Goal: Task Accomplishment & Management: Complete application form

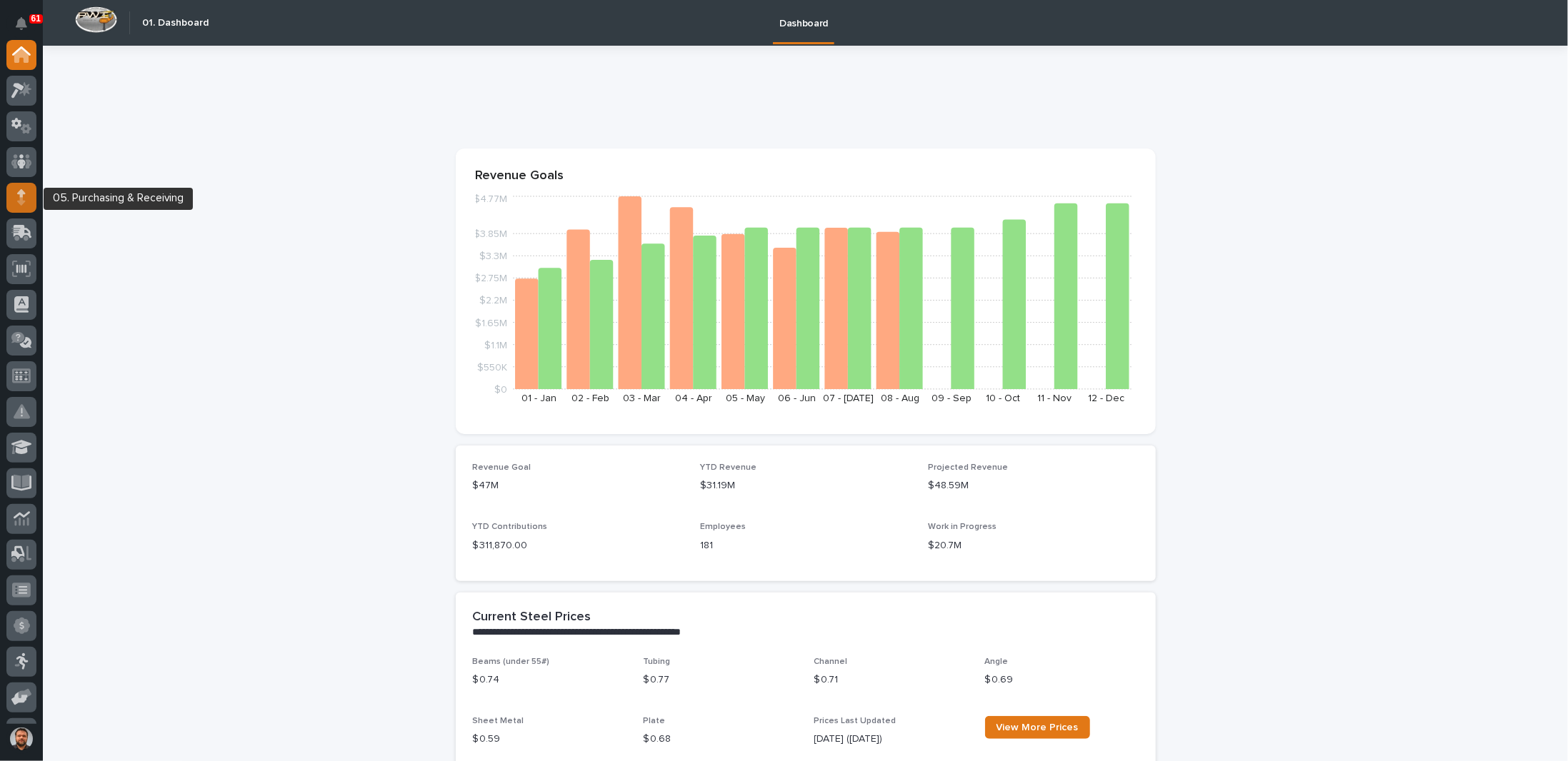
click at [30, 198] on div at bounding box center [22, 198] width 30 height 30
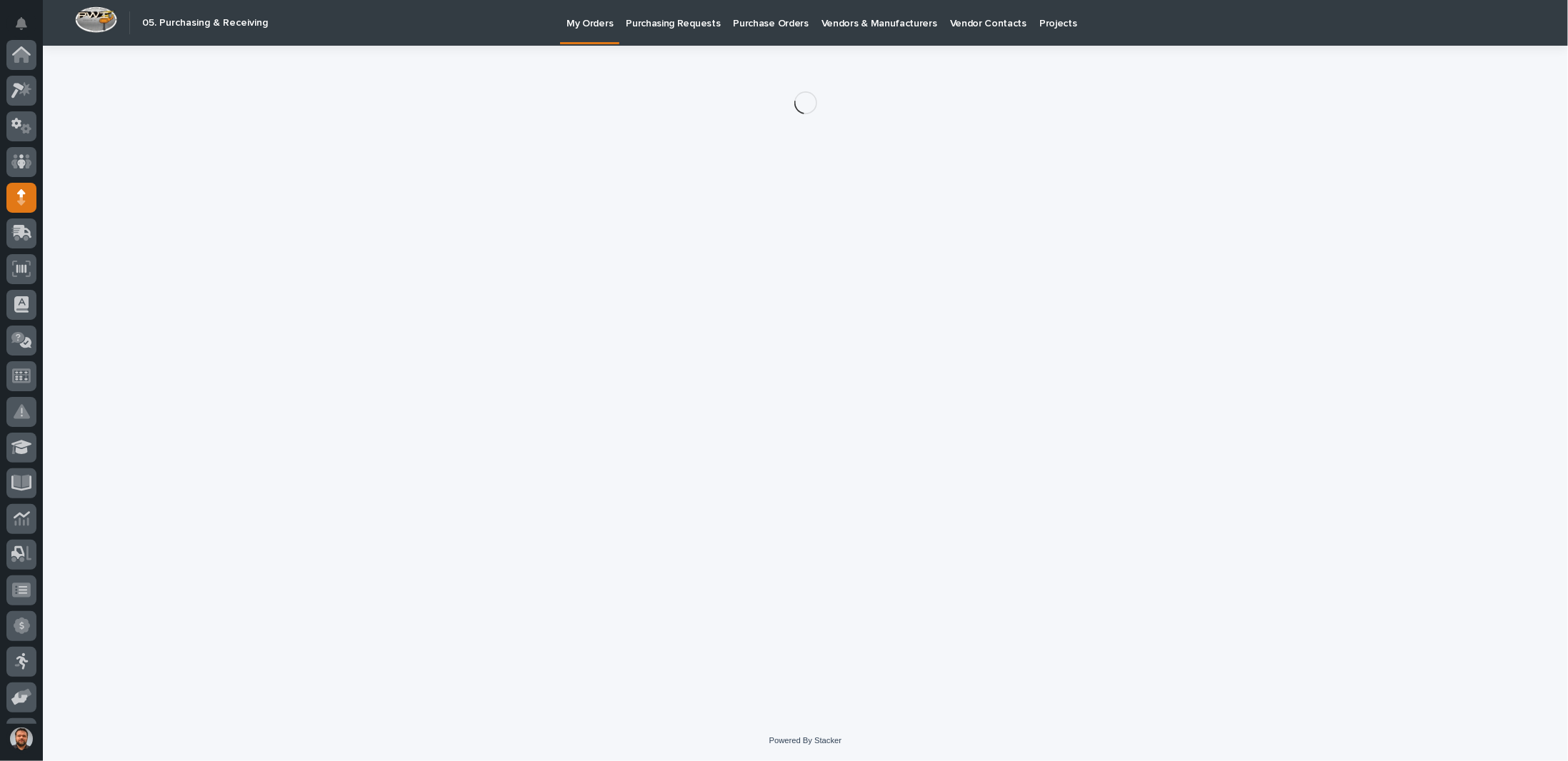
scroll to position [143, 0]
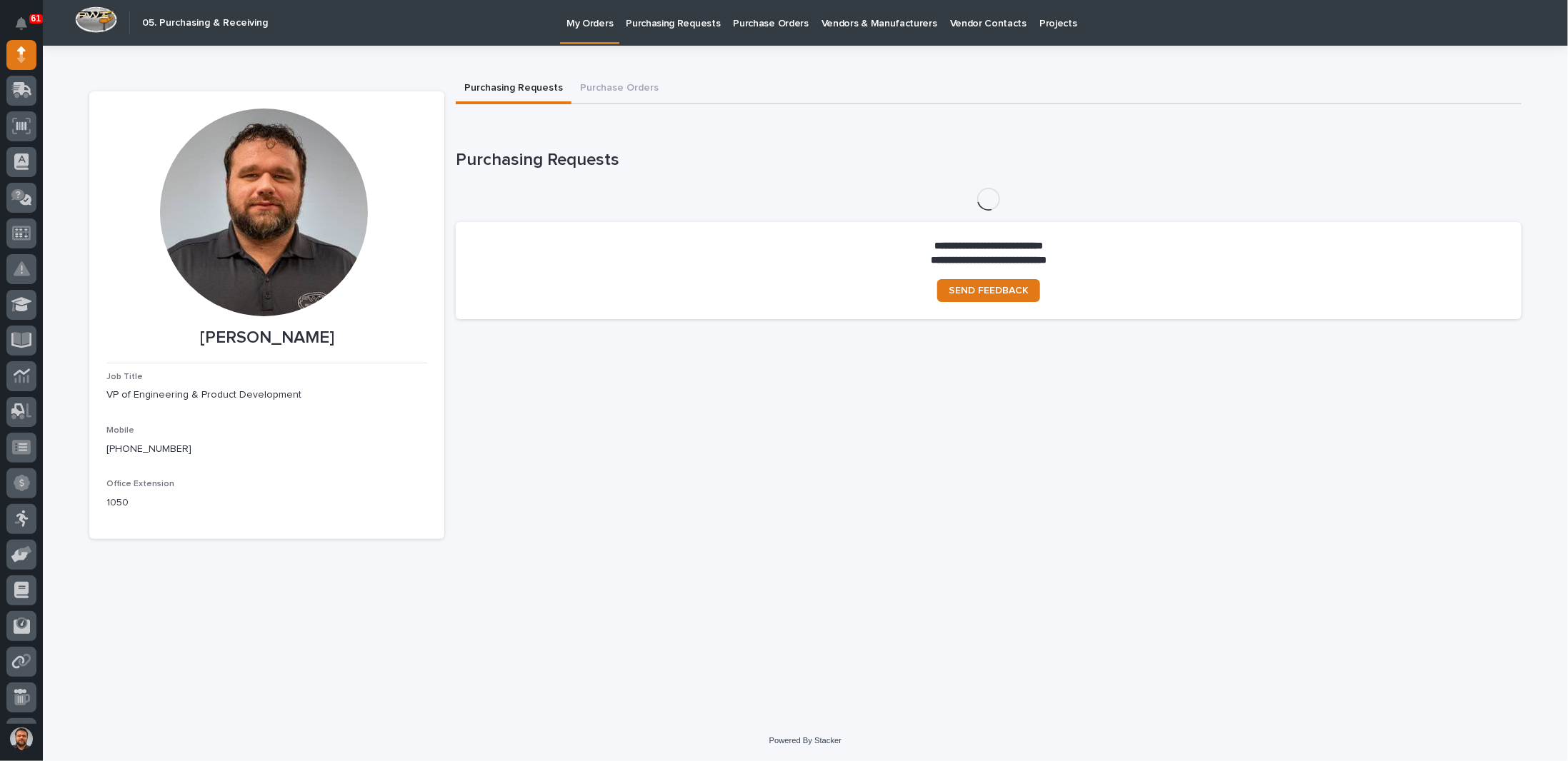
click at [664, 20] on p "Purchasing Requests" at bounding box center [673, 15] width 94 height 30
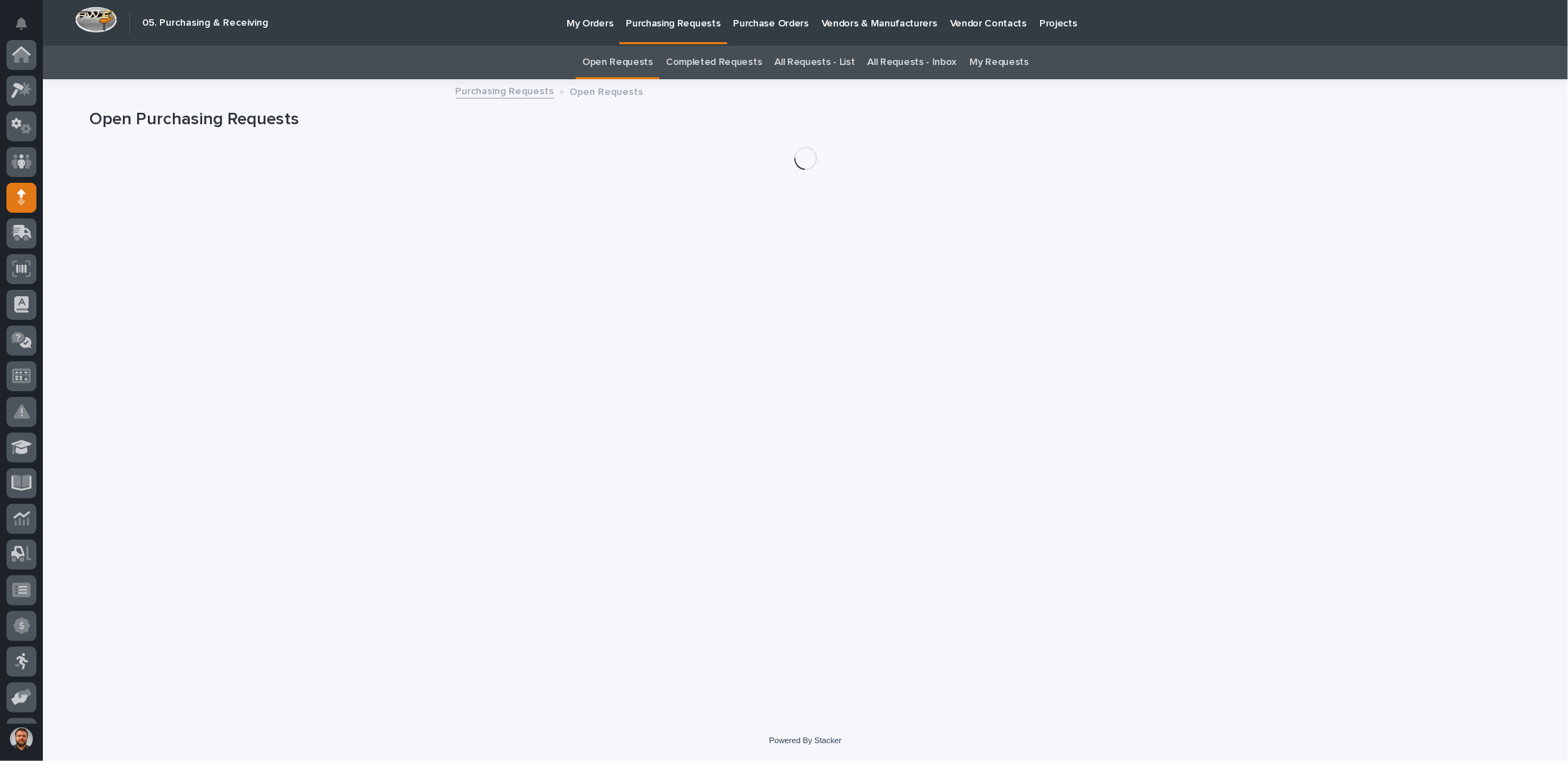
scroll to position [143, 0]
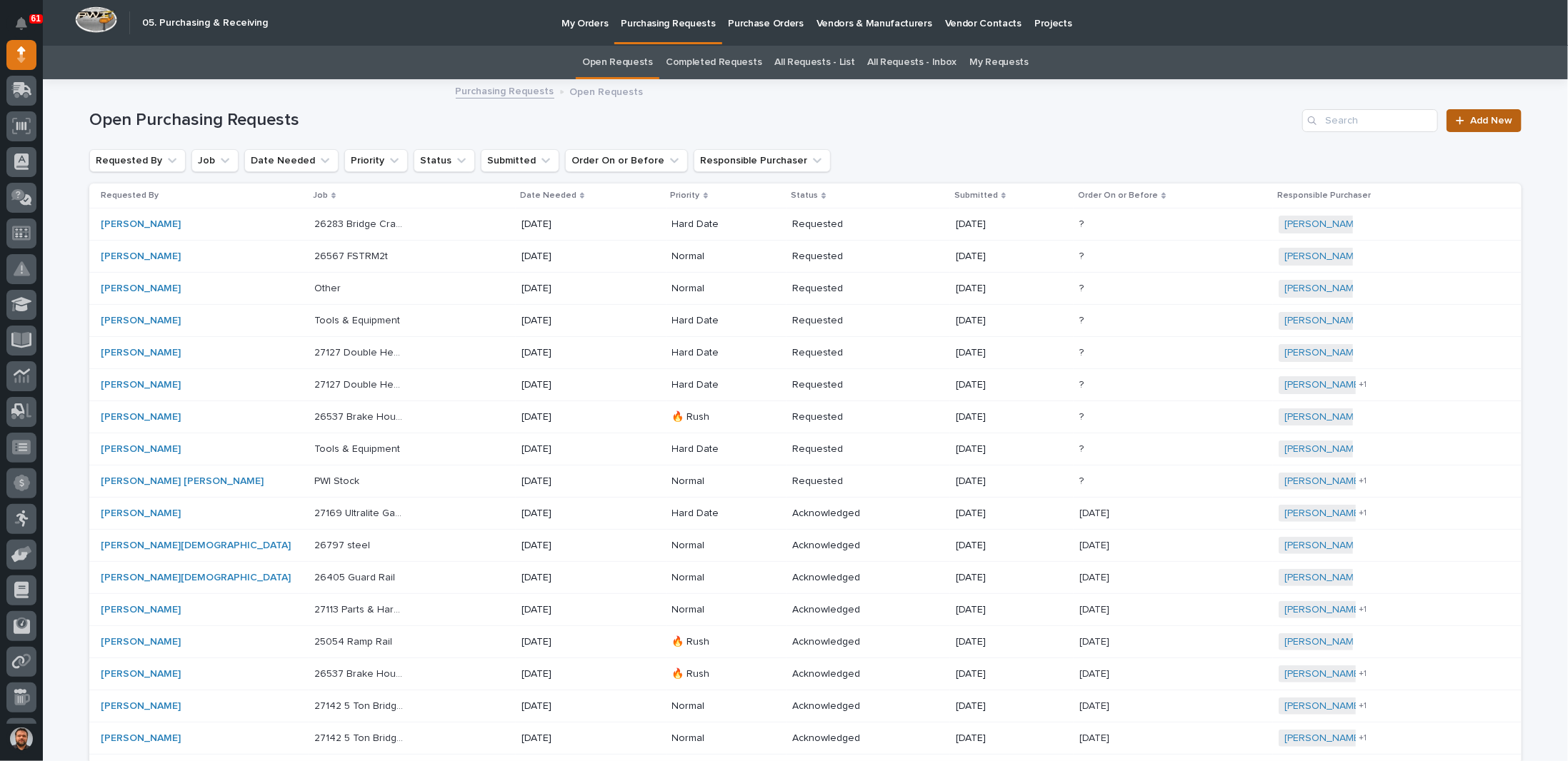
click at [1473, 116] on span "Add New" at bounding box center [1492, 121] width 42 height 10
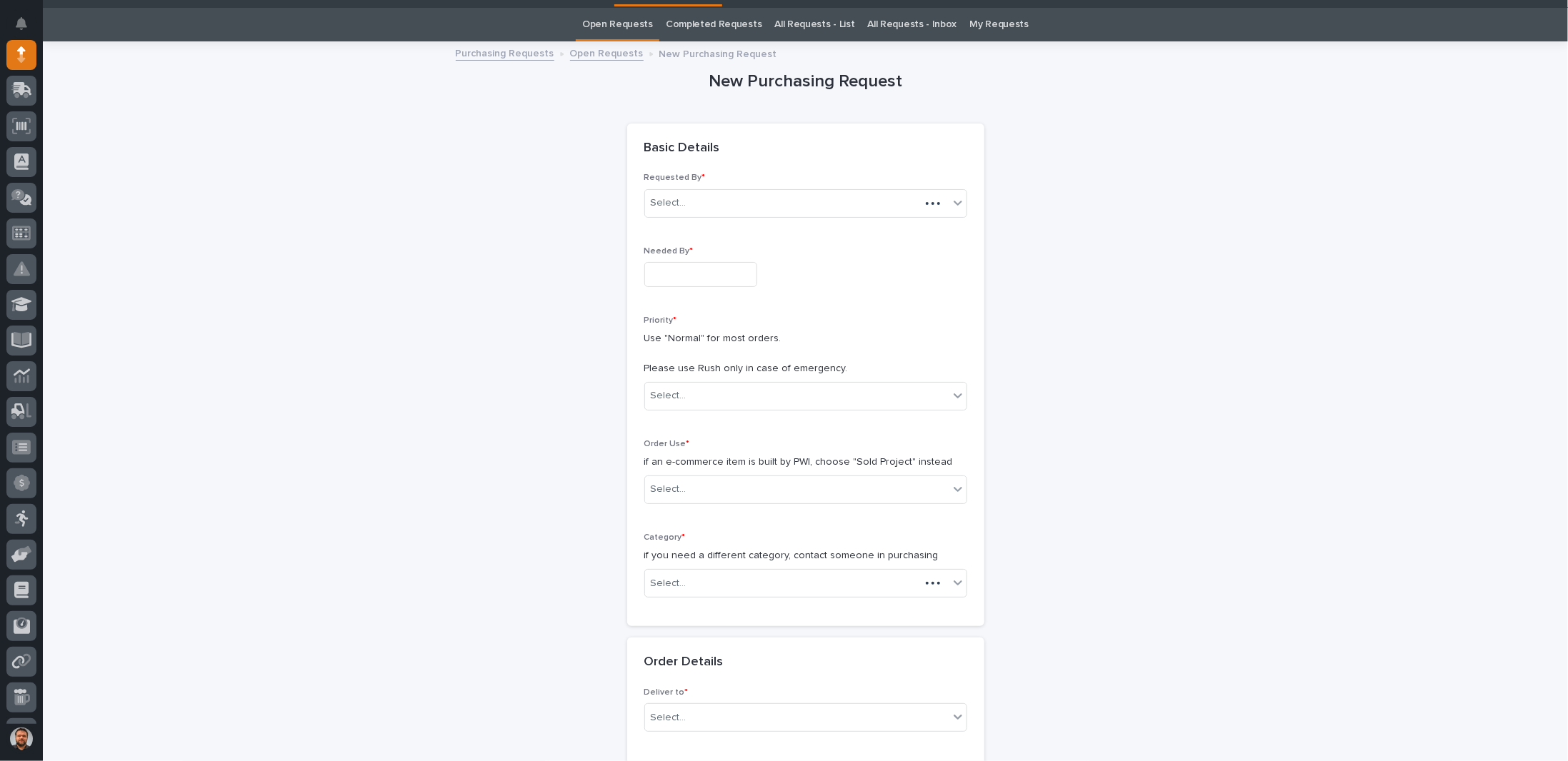
scroll to position [45, 0]
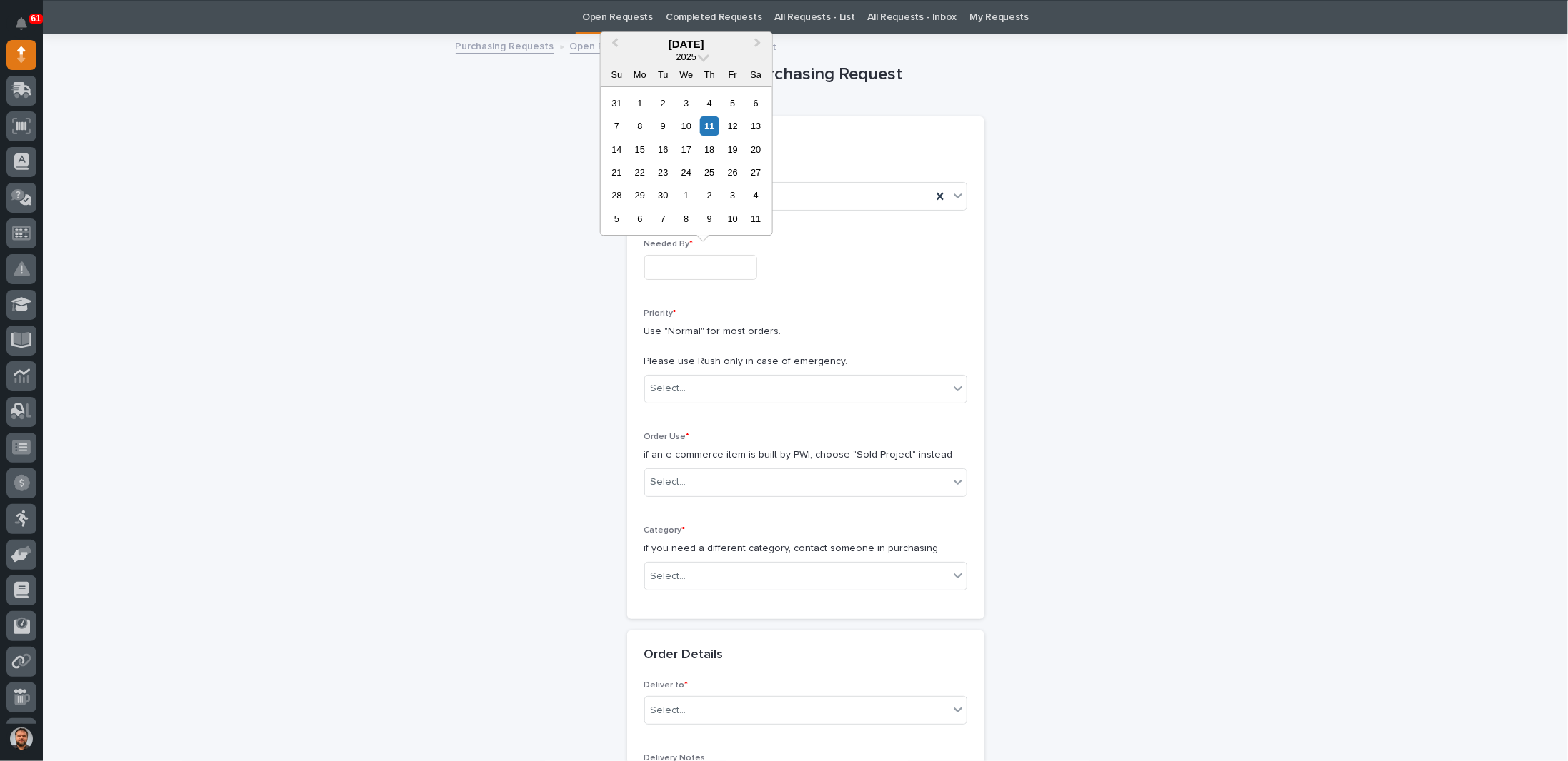
click at [686, 259] on input "text" at bounding box center [701, 267] width 113 height 25
click at [713, 151] on div "18" at bounding box center [709, 149] width 19 height 19
type input "**********"
click at [676, 381] on div "Select..." at bounding box center [669, 388] width 36 height 15
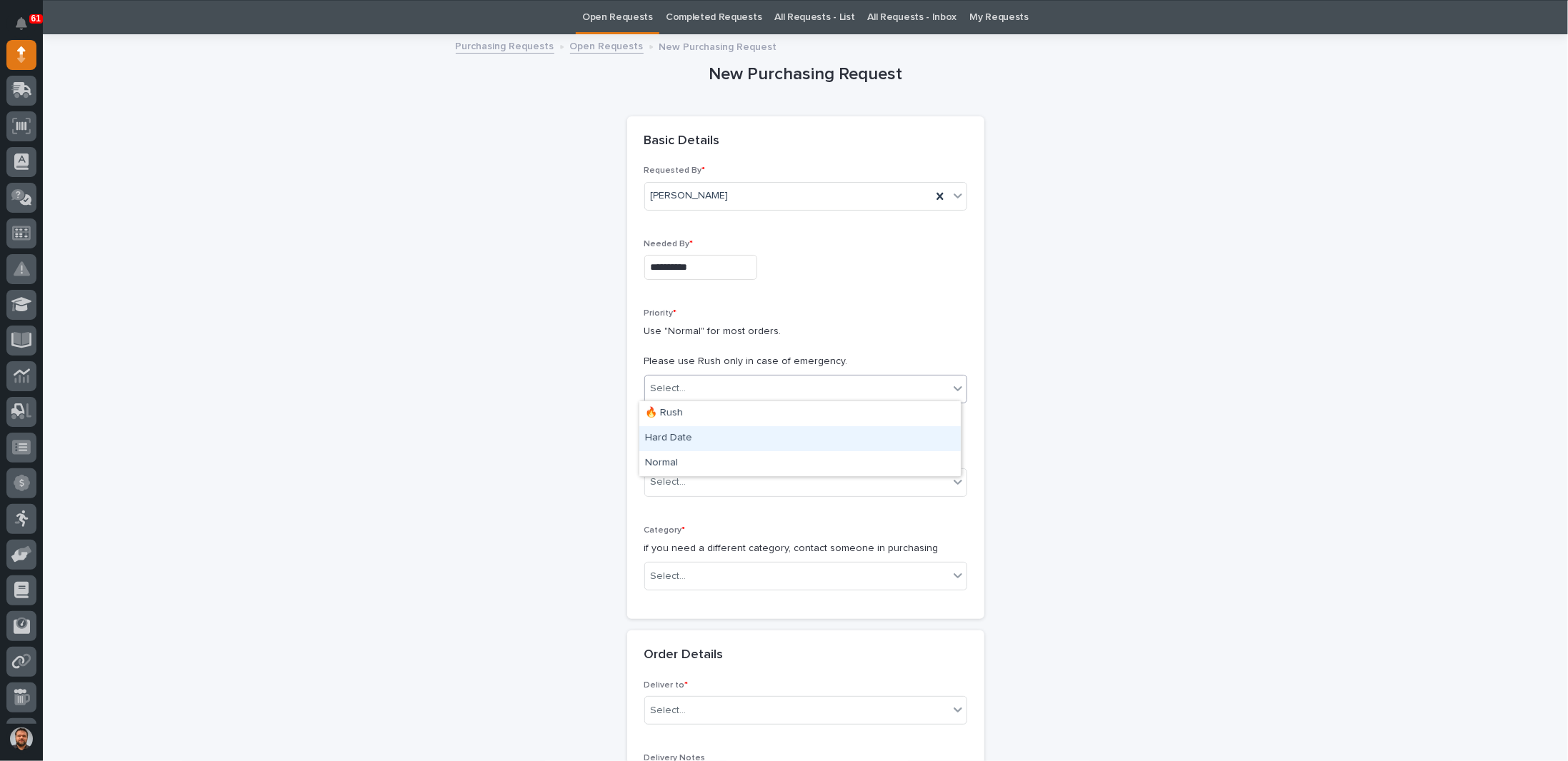
click at [663, 437] on div "Hard Date" at bounding box center [800, 439] width 322 height 25
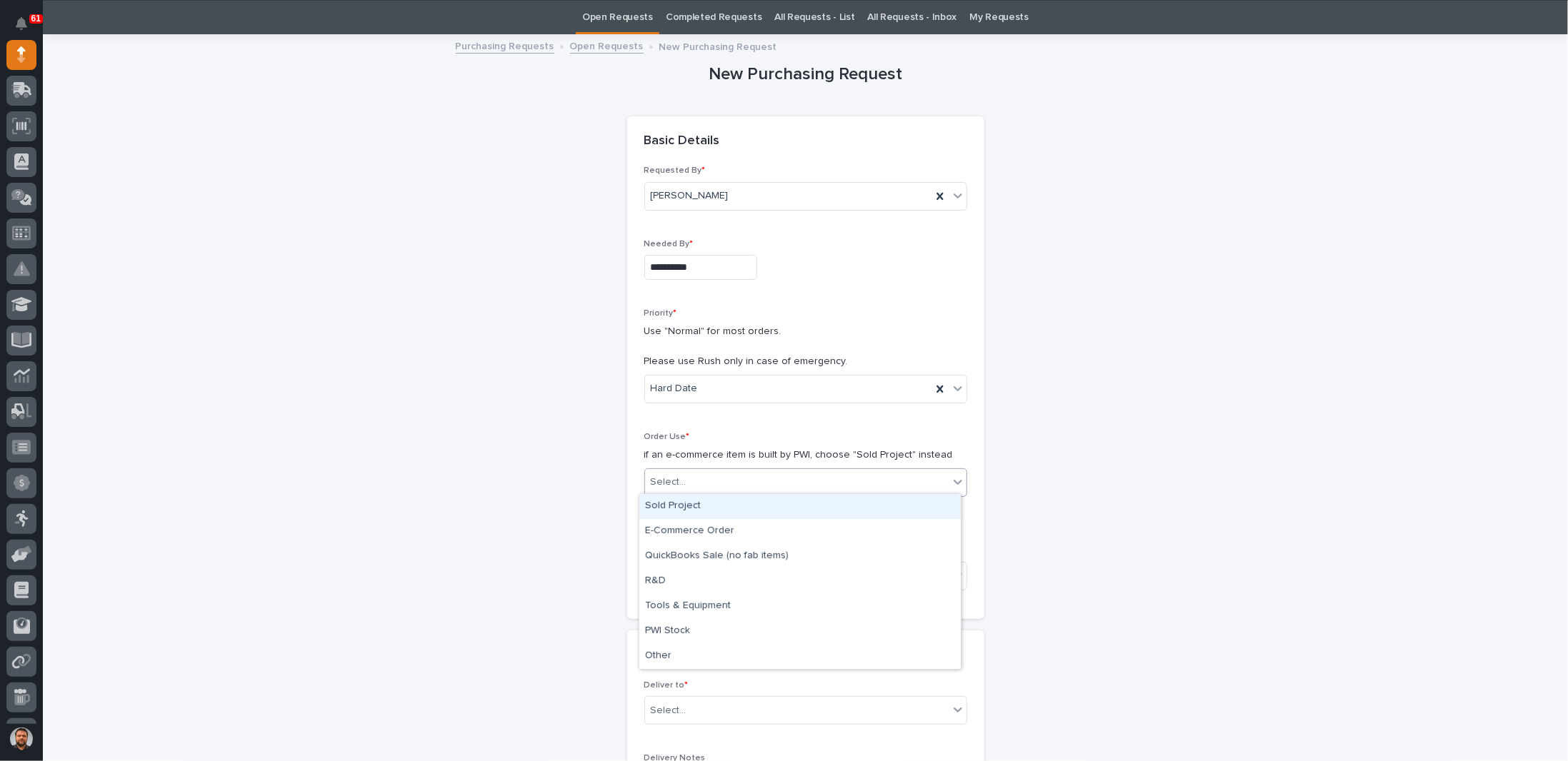
click at [673, 478] on div "Select..." at bounding box center [669, 482] width 36 height 15
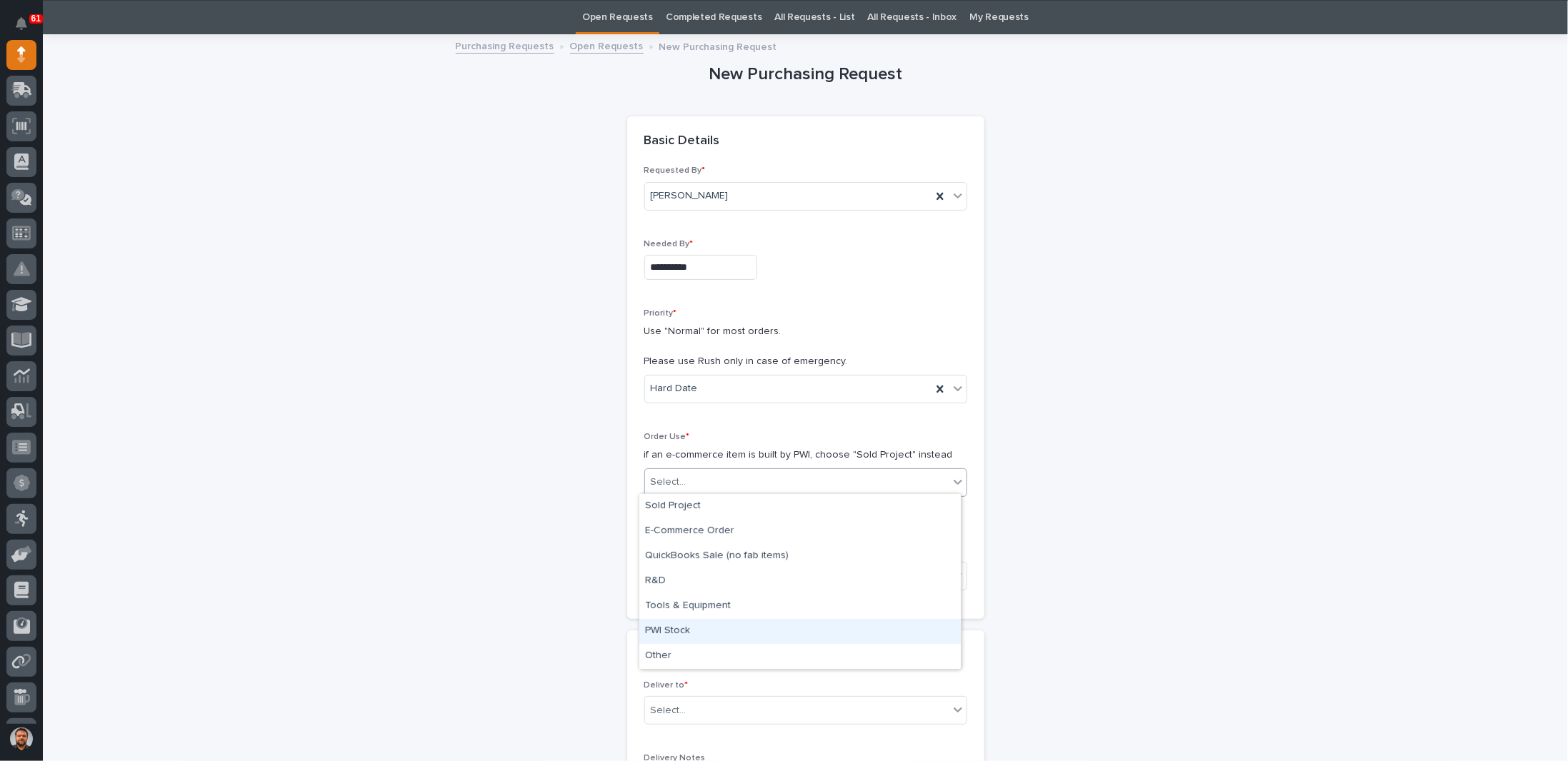
click at [678, 628] on div "PWI Stock" at bounding box center [800, 631] width 322 height 25
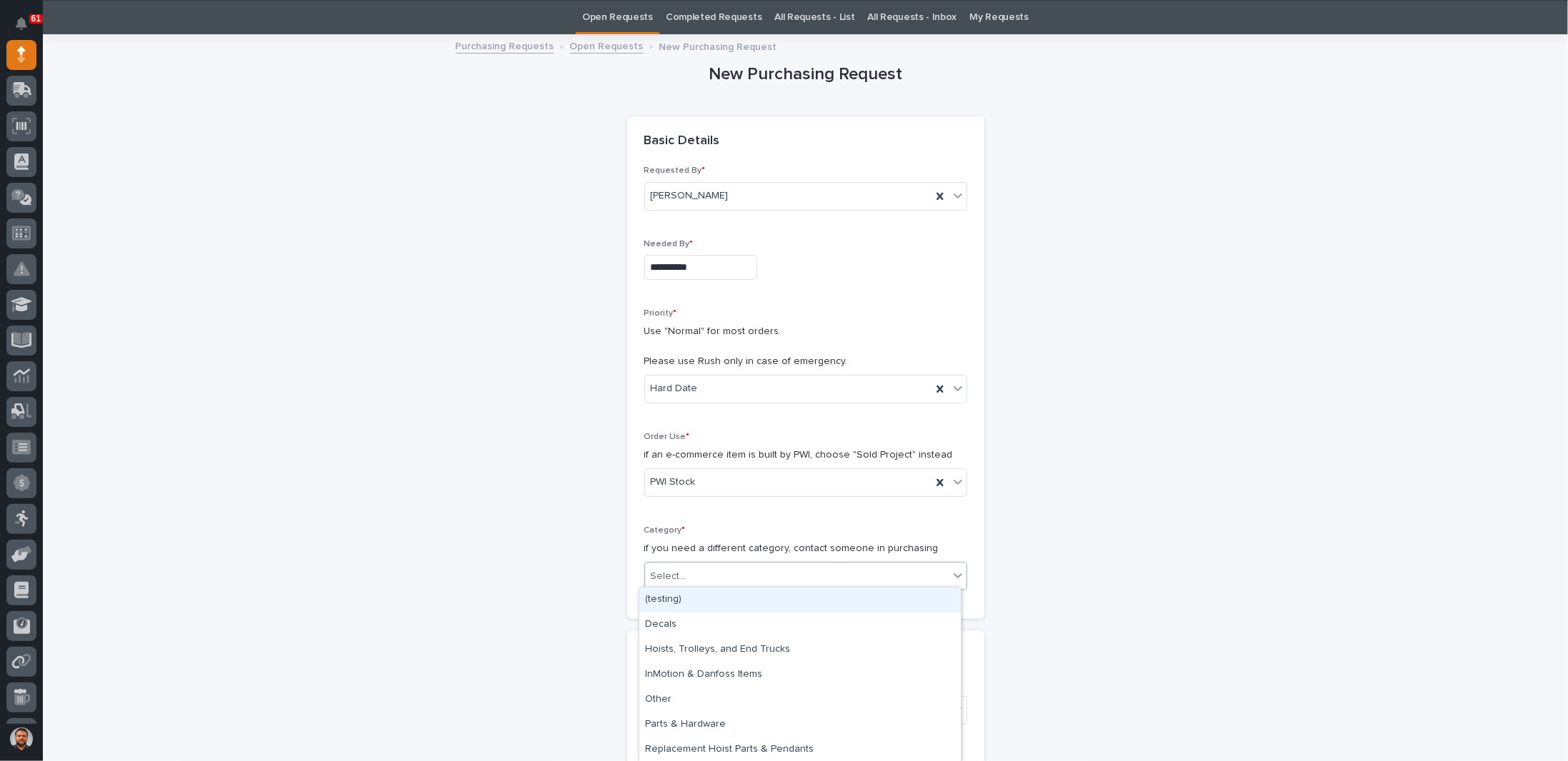
click at [691, 575] on div "Select..." at bounding box center [797, 577] width 304 height 24
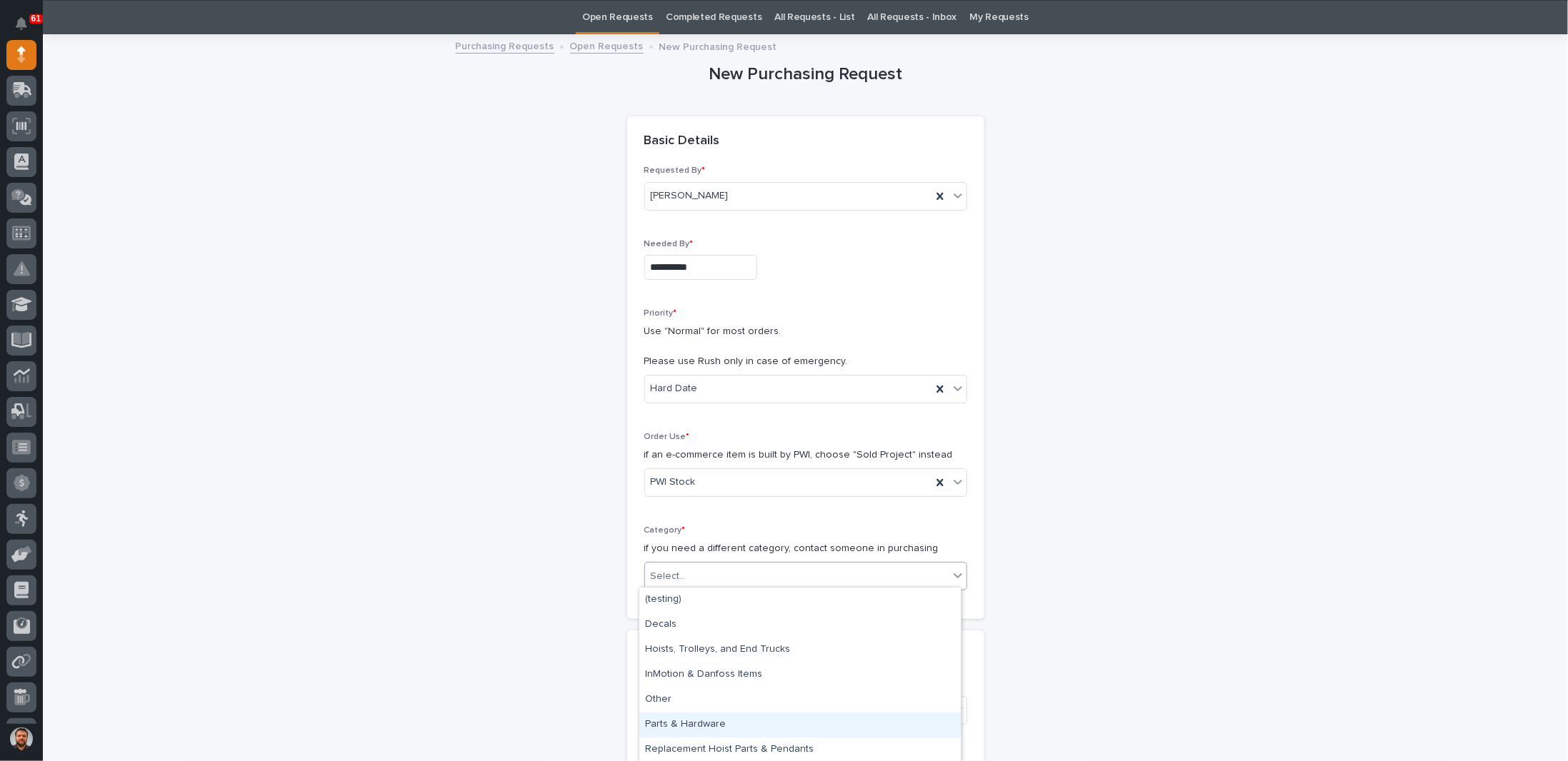
click at [681, 722] on div "Parts & Hardware" at bounding box center [800, 725] width 322 height 25
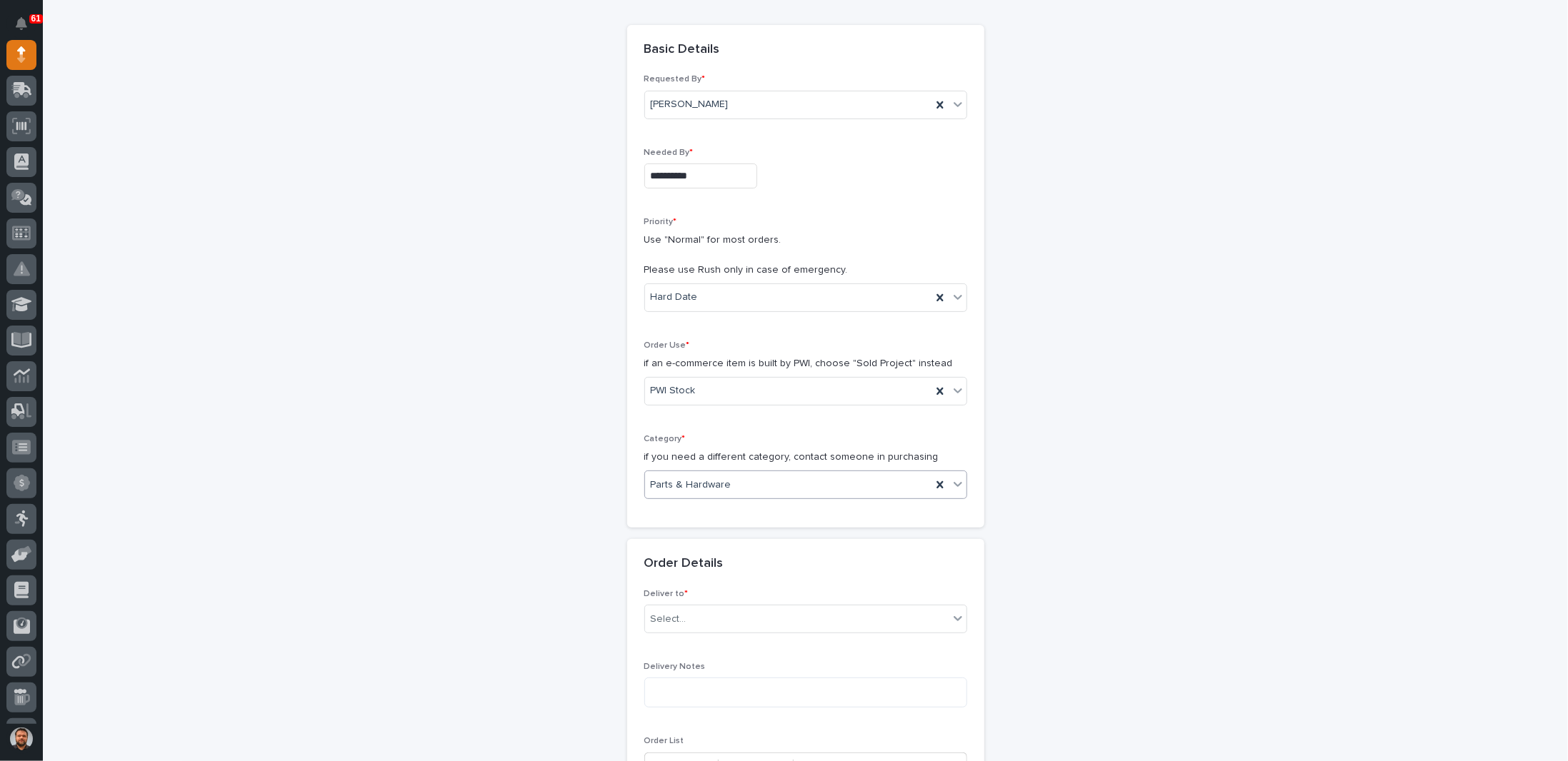
scroll to position [259, 0]
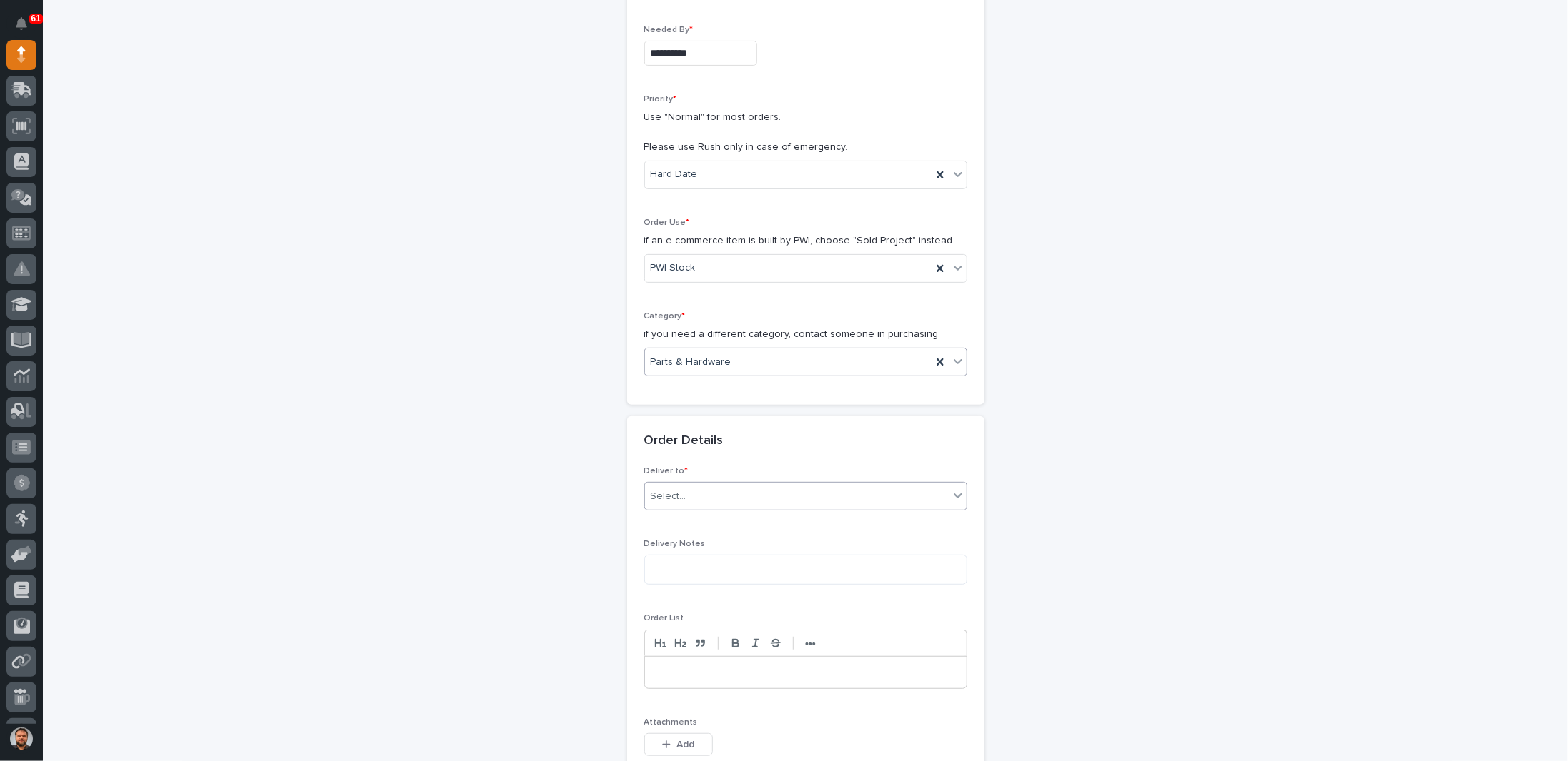
click at [655, 501] on div "Select..." at bounding box center [797, 497] width 304 height 24
click at [658, 521] on div "PWI" at bounding box center [800, 520] width 322 height 25
click at [663, 569] on textarea at bounding box center [806, 570] width 323 height 30
click at [677, 666] on p at bounding box center [806, 673] width 300 height 14
click at [426, 407] on div "**********" at bounding box center [805, 549] width 1432 height 1456
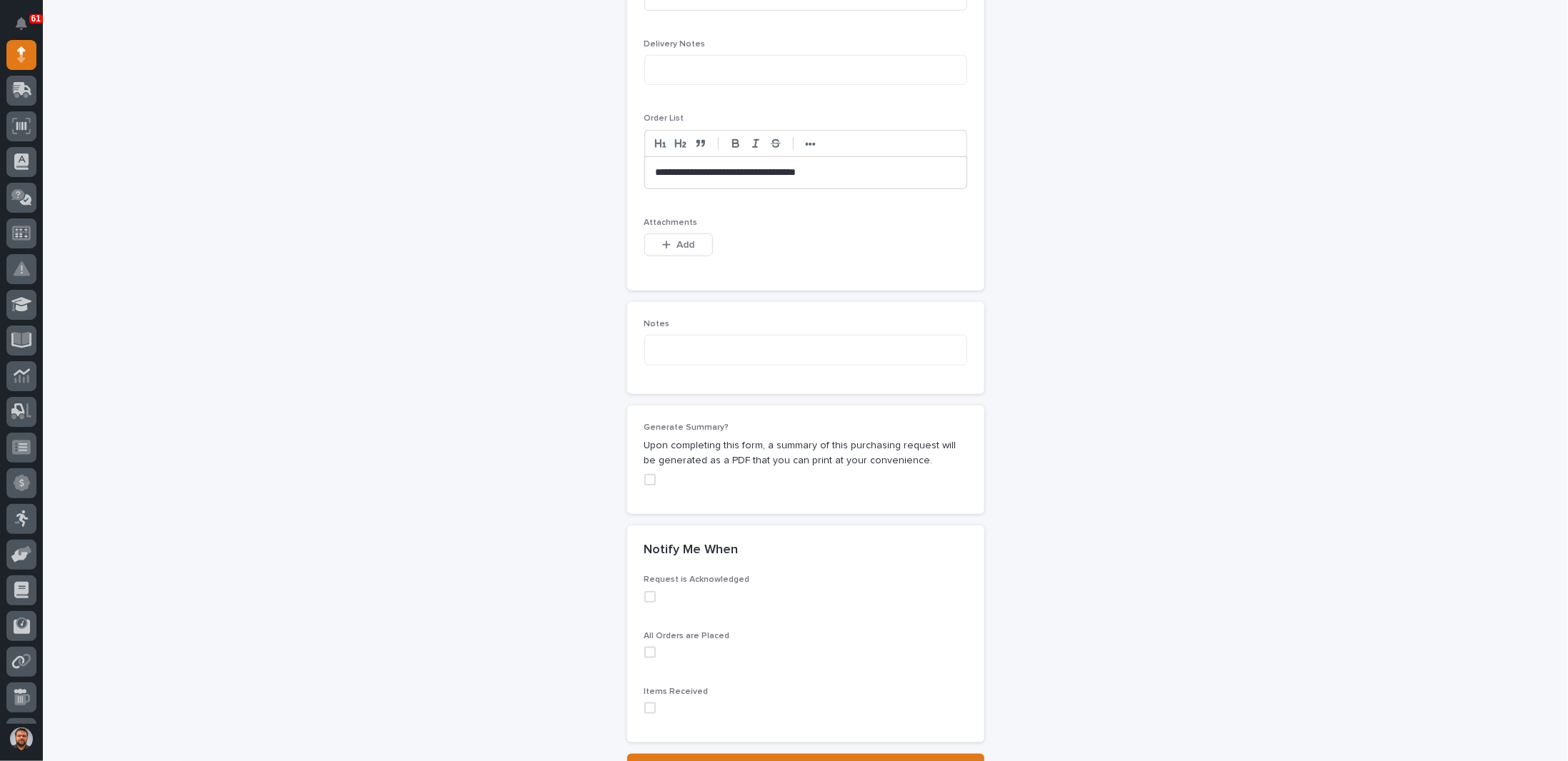
scroll to position [881, 0]
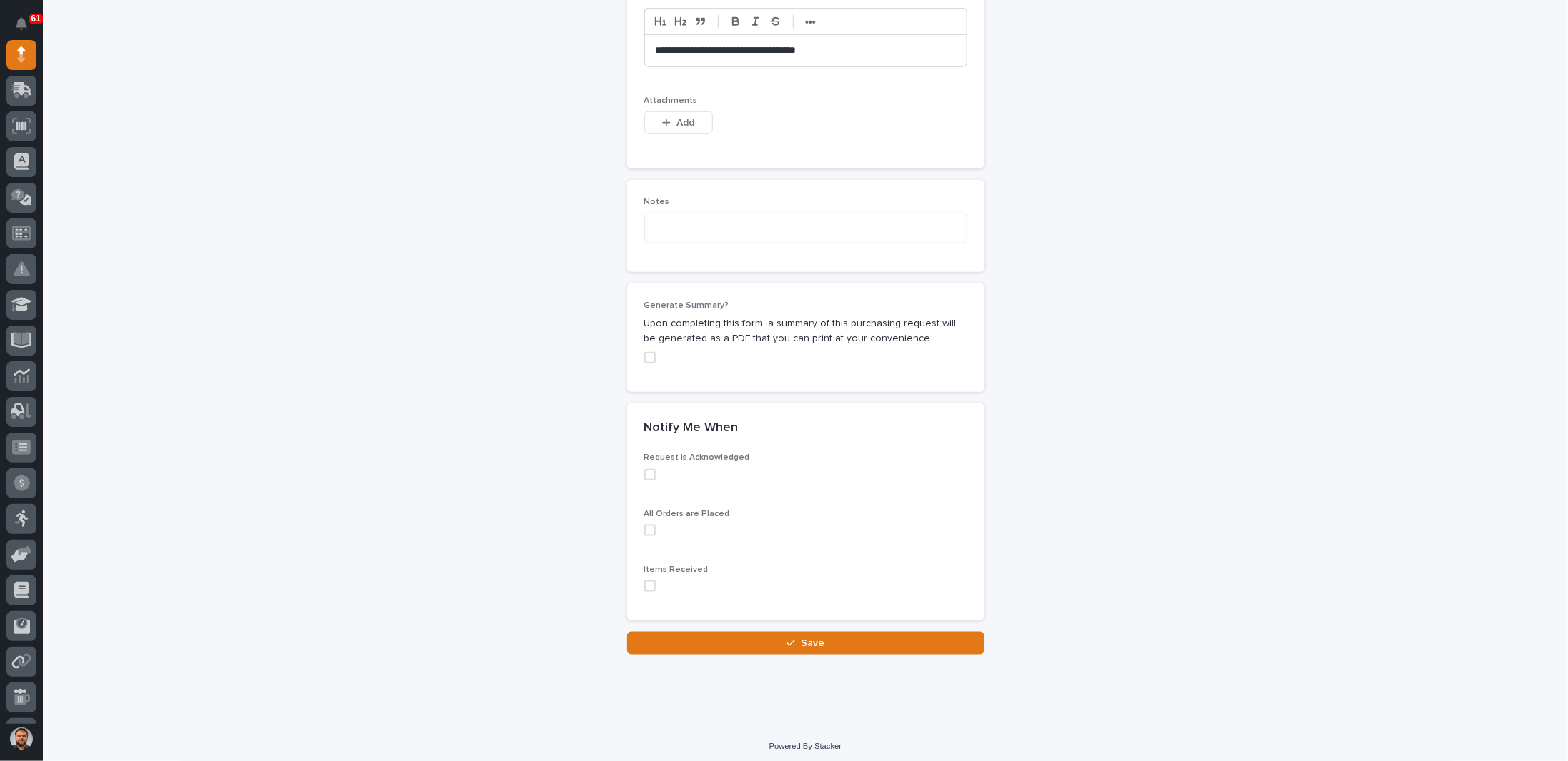
click at [651, 355] on label at bounding box center [806, 358] width 323 height 12
click at [650, 581] on label at bounding box center [806, 587] width 323 height 12
click at [647, 525] on span at bounding box center [650, 530] width 12 height 12
click at [801, 637] on span "Save" at bounding box center [812, 644] width 24 height 13
